Goal: Task Accomplishment & Management: Use online tool/utility

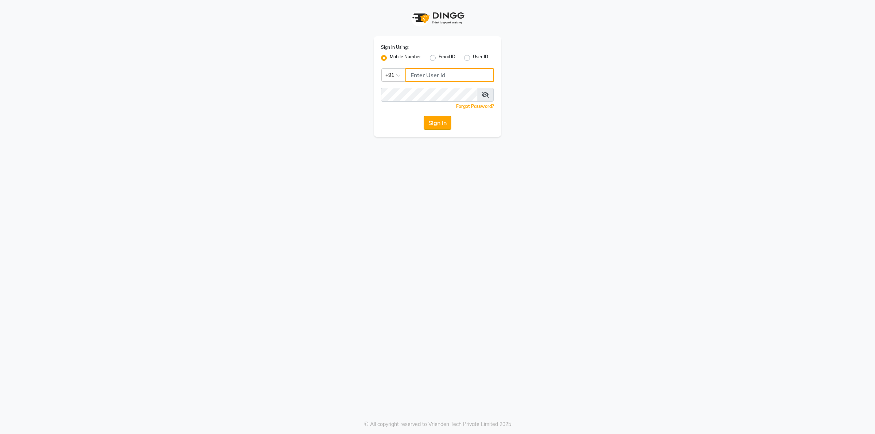
type input "9955553008"
click at [442, 123] on button "Sign In" at bounding box center [438, 123] width 28 height 14
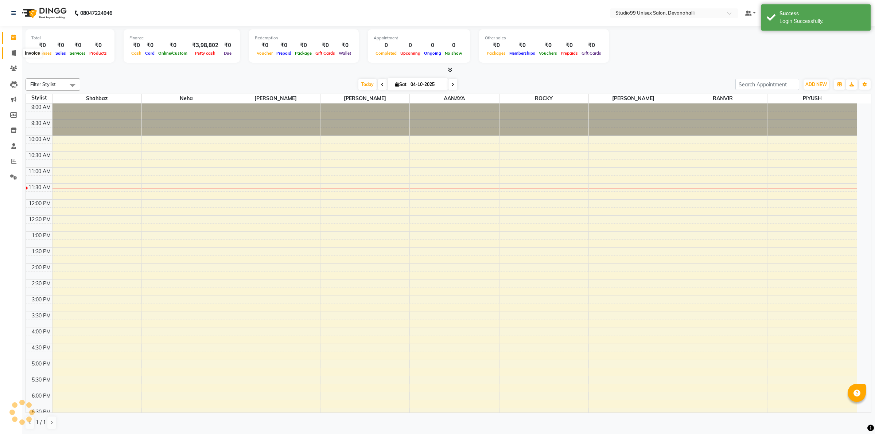
click at [12, 49] on span at bounding box center [13, 53] width 13 height 8
select select "service"
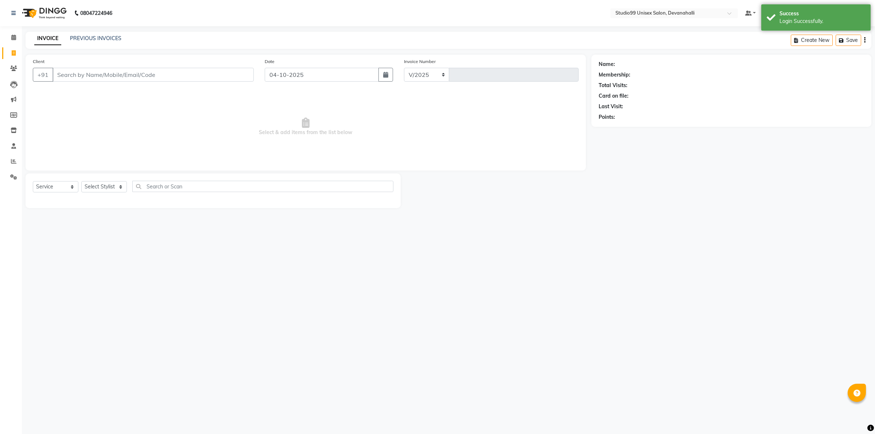
select select "6467"
type input "2487"
click at [99, 39] on link "PREVIOUS INVOICES" at bounding box center [95, 38] width 51 height 7
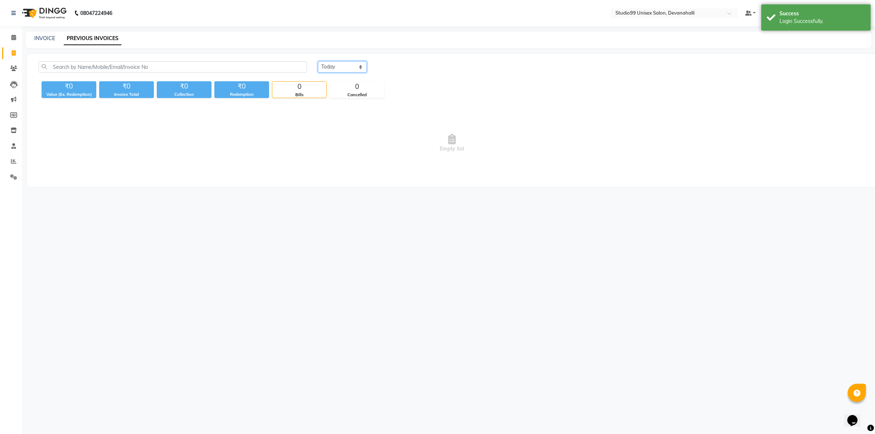
click at [351, 64] on select "[DATE] [DATE] Custom Range" at bounding box center [342, 66] width 49 height 11
click at [318, 61] on select "[DATE] [DATE] Custom Range" at bounding box center [342, 66] width 49 height 11
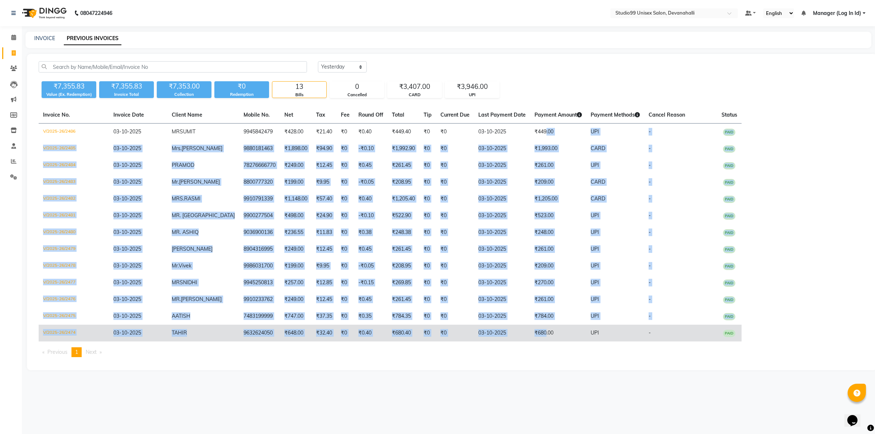
drag, startPoint x: 523, startPoint y: 134, endPoint x: 523, endPoint y: 333, distance: 198.7
click at [523, 333] on tbody "V/2025-26/2486 [DATE] MR SUMIT 9945842479 ₹428.00 ₹21.40 ₹0 ₹0.40 ₹449.40 ₹0 ₹0…" at bounding box center [390, 233] width 703 height 218
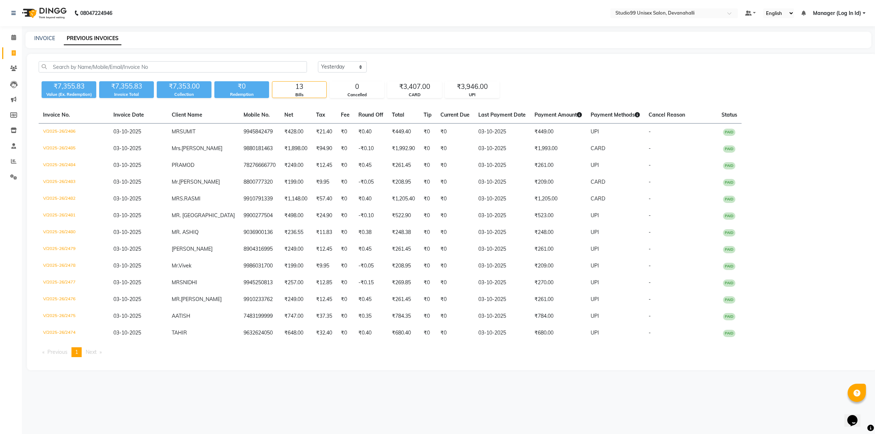
click at [541, 358] on div "Invoice No. Invoice Date Client Name Mobile No. Net Tax Fee Round Off Total Tip…" at bounding box center [451, 235] width 835 height 256
click at [332, 63] on select "[DATE] [DATE] Custom Range" at bounding box center [342, 66] width 49 height 11
select select "range"
click at [318, 61] on select "[DATE] [DATE] Custom Range" at bounding box center [342, 66] width 49 height 11
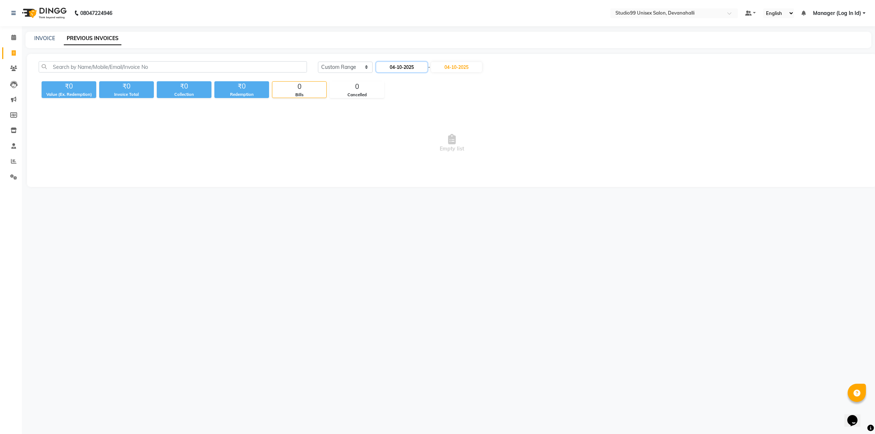
click at [394, 65] on input "04-10-2025" at bounding box center [401, 67] width 51 height 10
select select "10"
select select "2025"
click at [411, 104] on div "1" at bounding box center [408, 105] width 12 height 12
type input "01-10-2025"
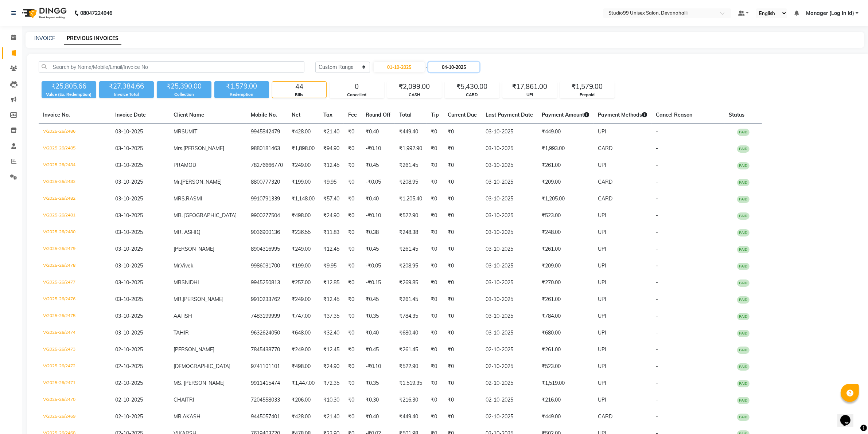
click at [448, 66] on input "04-10-2025" at bounding box center [453, 67] width 51 height 10
click at [487, 105] on div "3" at bounding box center [486, 105] width 12 height 12
type input "03-10-2025"
click at [325, 64] on select "[DATE] [DATE] Custom Range" at bounding box center [342, 67] width 55 height 11
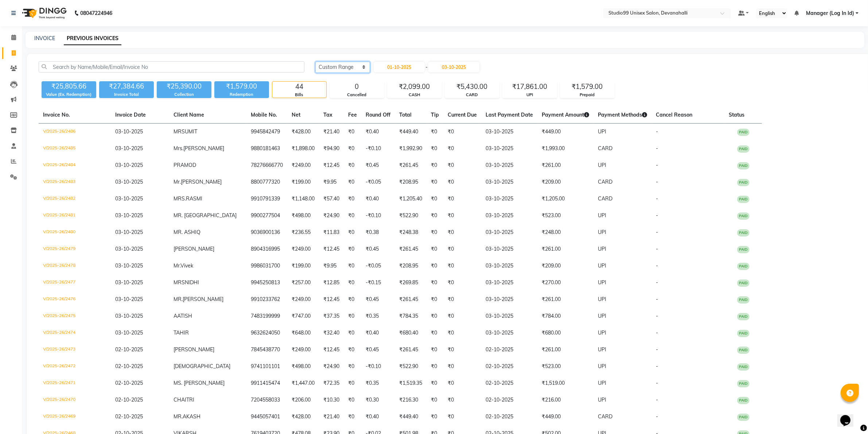
select select "today"
click at [315, 62] on select "[DATE] [DATE] Custom Range" at bounding box center [342, 67] width 55 height 11
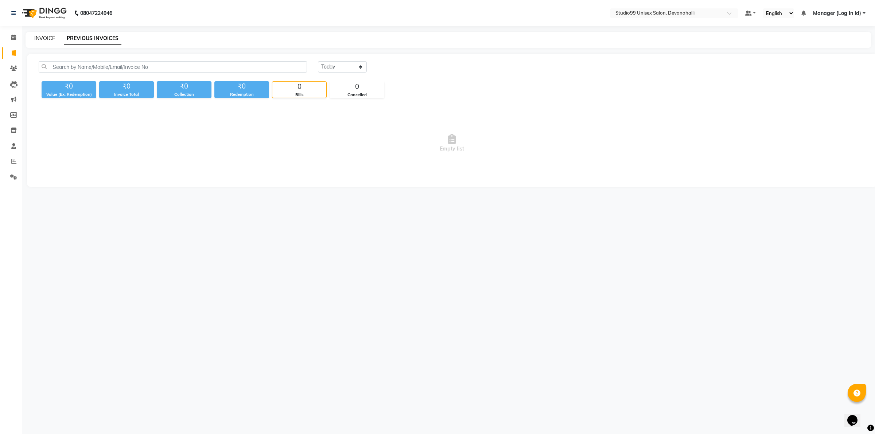
click at [38, 39] on link "INVOICE" at bounding box center [44, 38] width 21 height 7
select select "service"
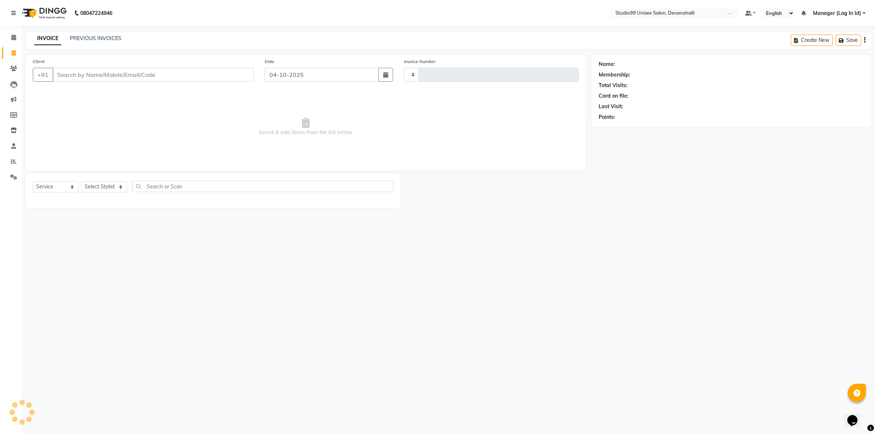
type input "2487"
select select "6467"
click at [118, 35] on link "PREVIOUS INVOICES" at bounding box center [95, 38] width 51 height 7
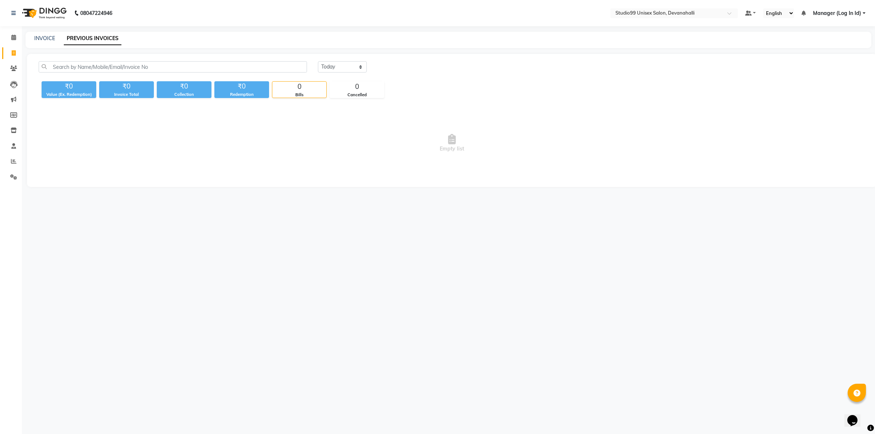
click at [45, 41] on div "INVOICE" at bounding box center [44, 39] width 21 height 8
click at [41, 39] on link "INVOICE" at bounding box center [44, 38] width 21 height 7
select select "6467"
select select "service"
